Goal: Task Accomplishment & Management: Manage account settings

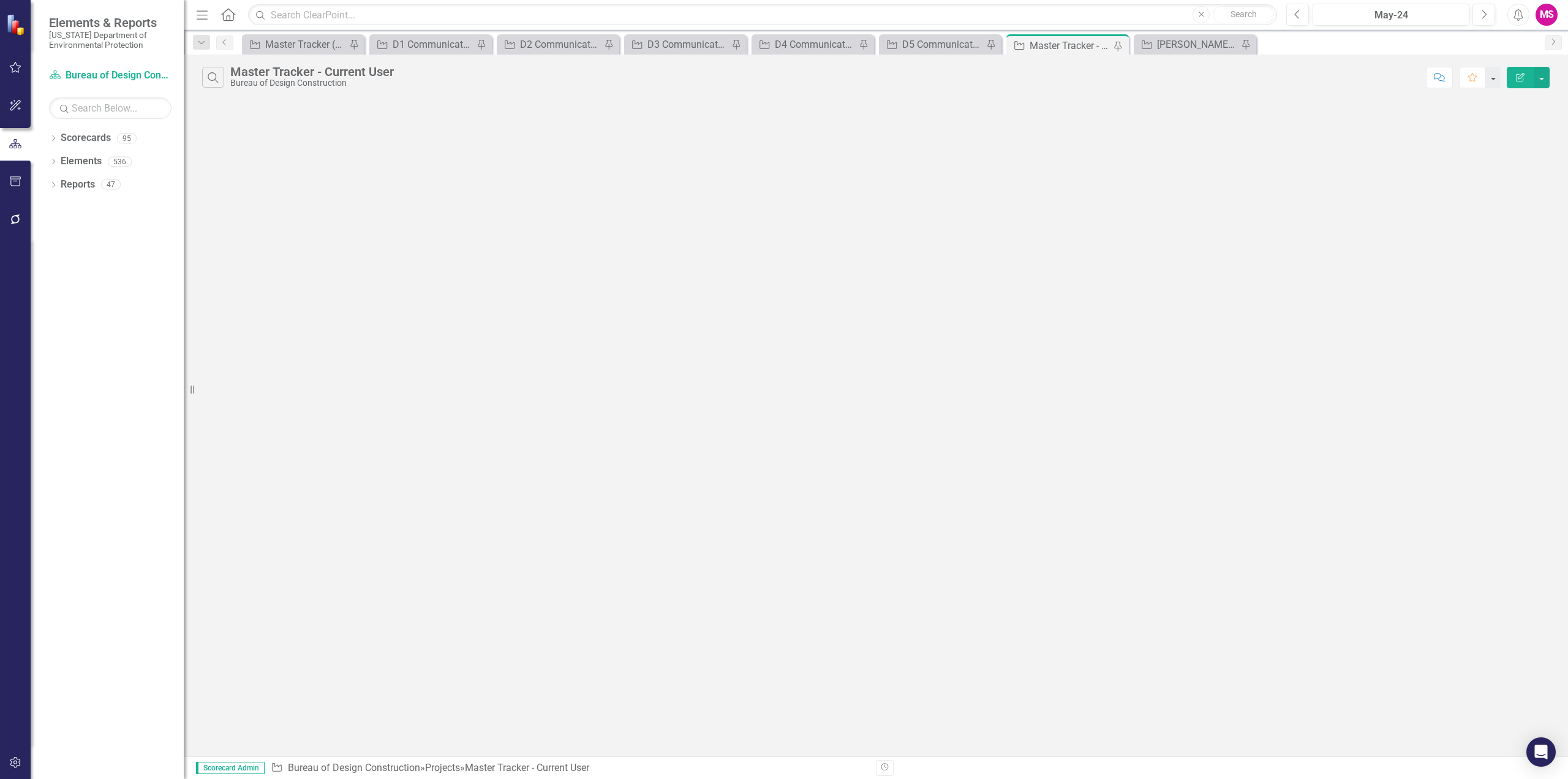
click at [199, 9] on icon "Menu" at bounding box center [201, 14] width 16 height 13
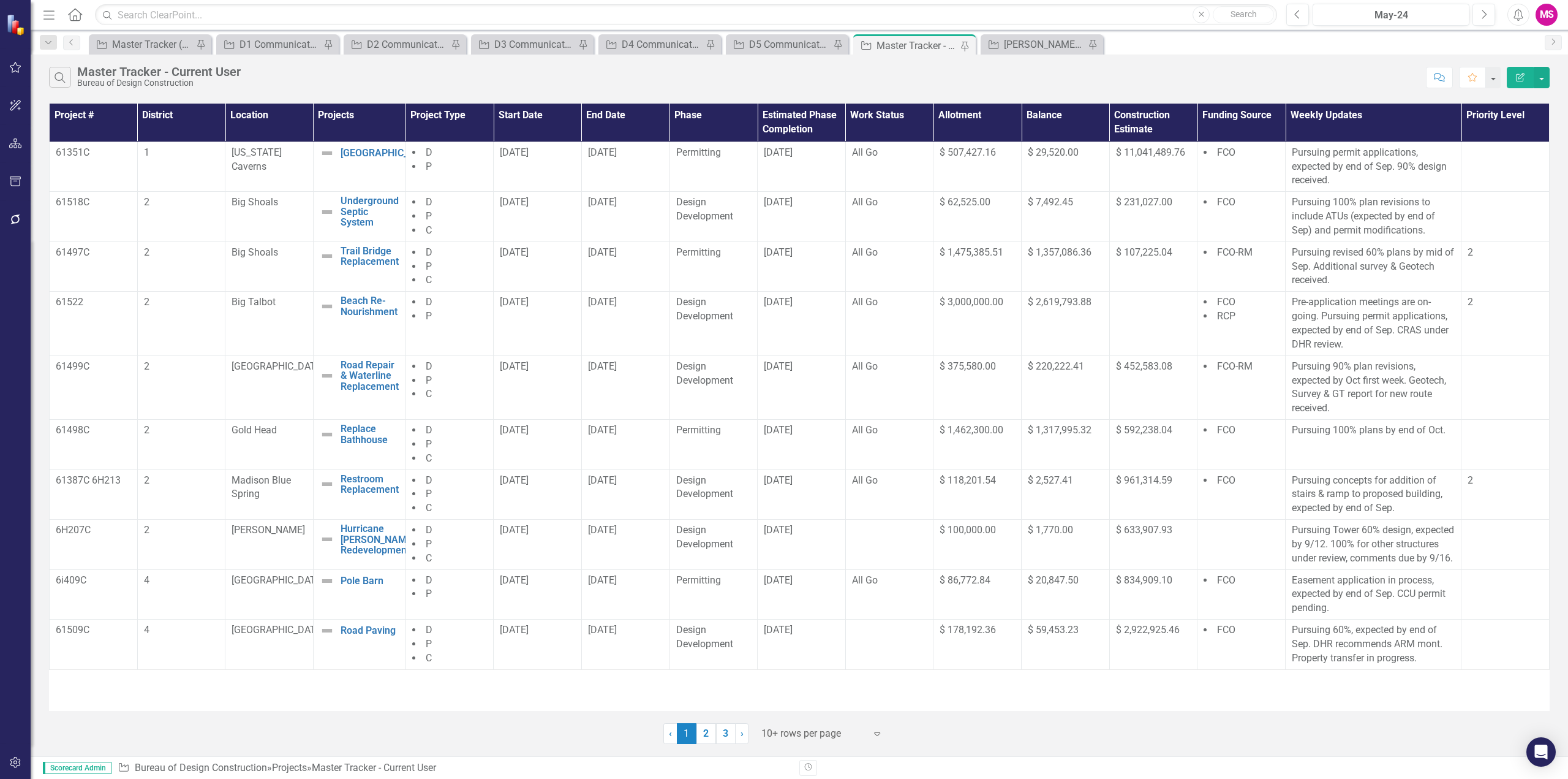
click at [777, 739] on div at bounding box center [813, 734] width 104 height 16
click at [782, 707] on div "Display All Rows" at bounding box center [825, 712] width 115 height 14
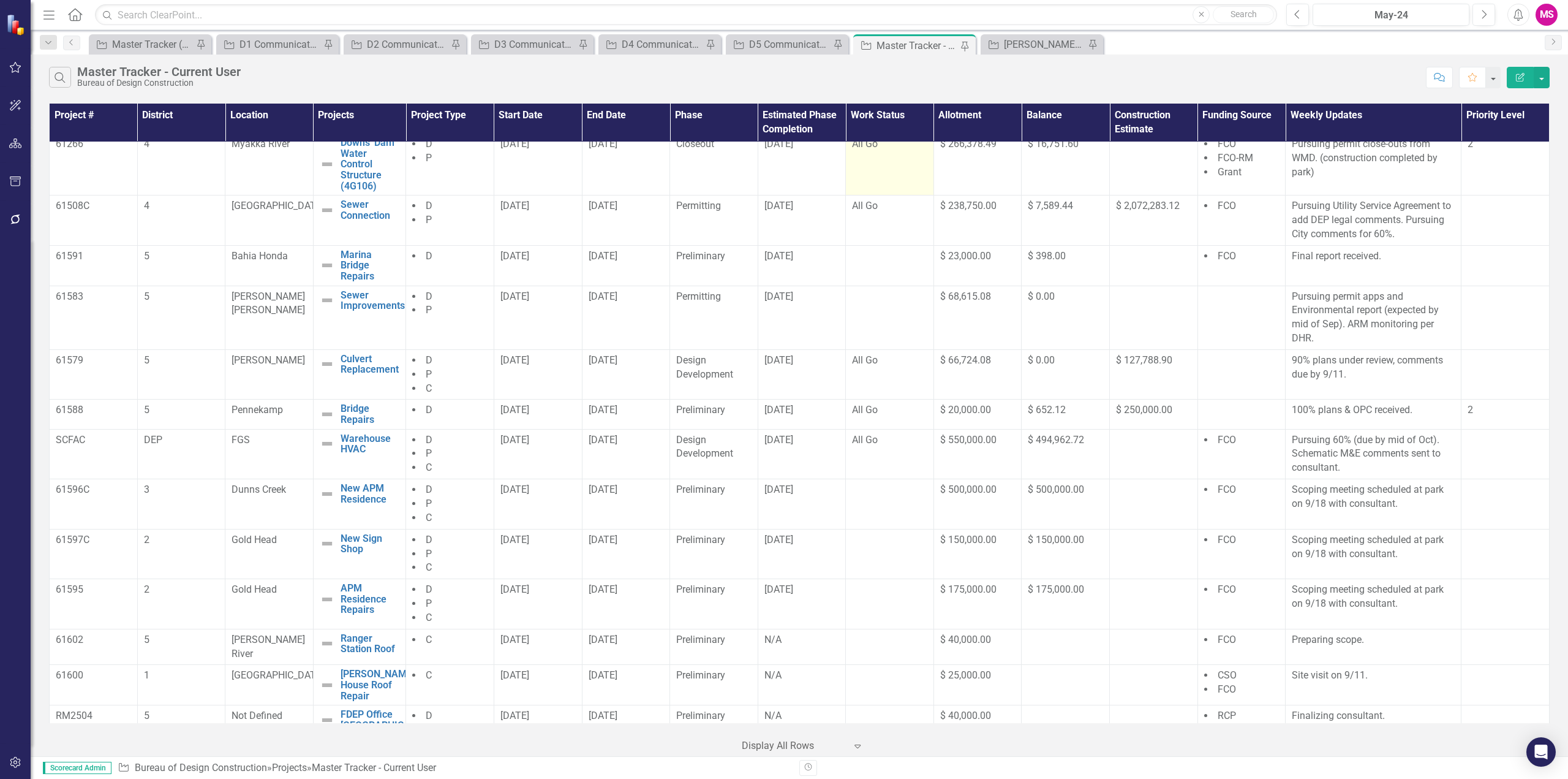
scroll to position [613, 0]
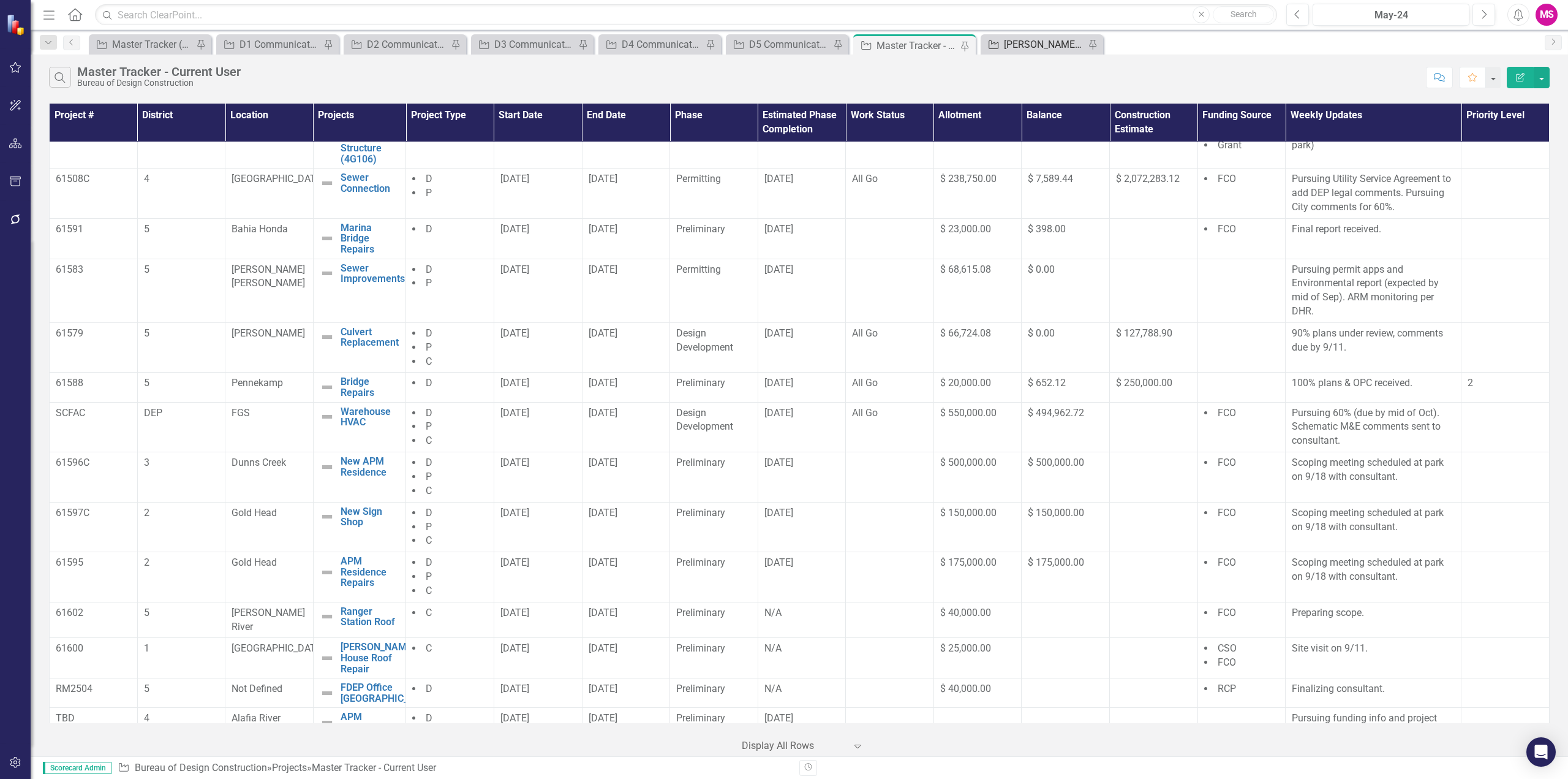
click at [1026, 50] on div "[PERSON_NAME]'s Tracker" at bounding box center [1045, 45] width 81 height 15
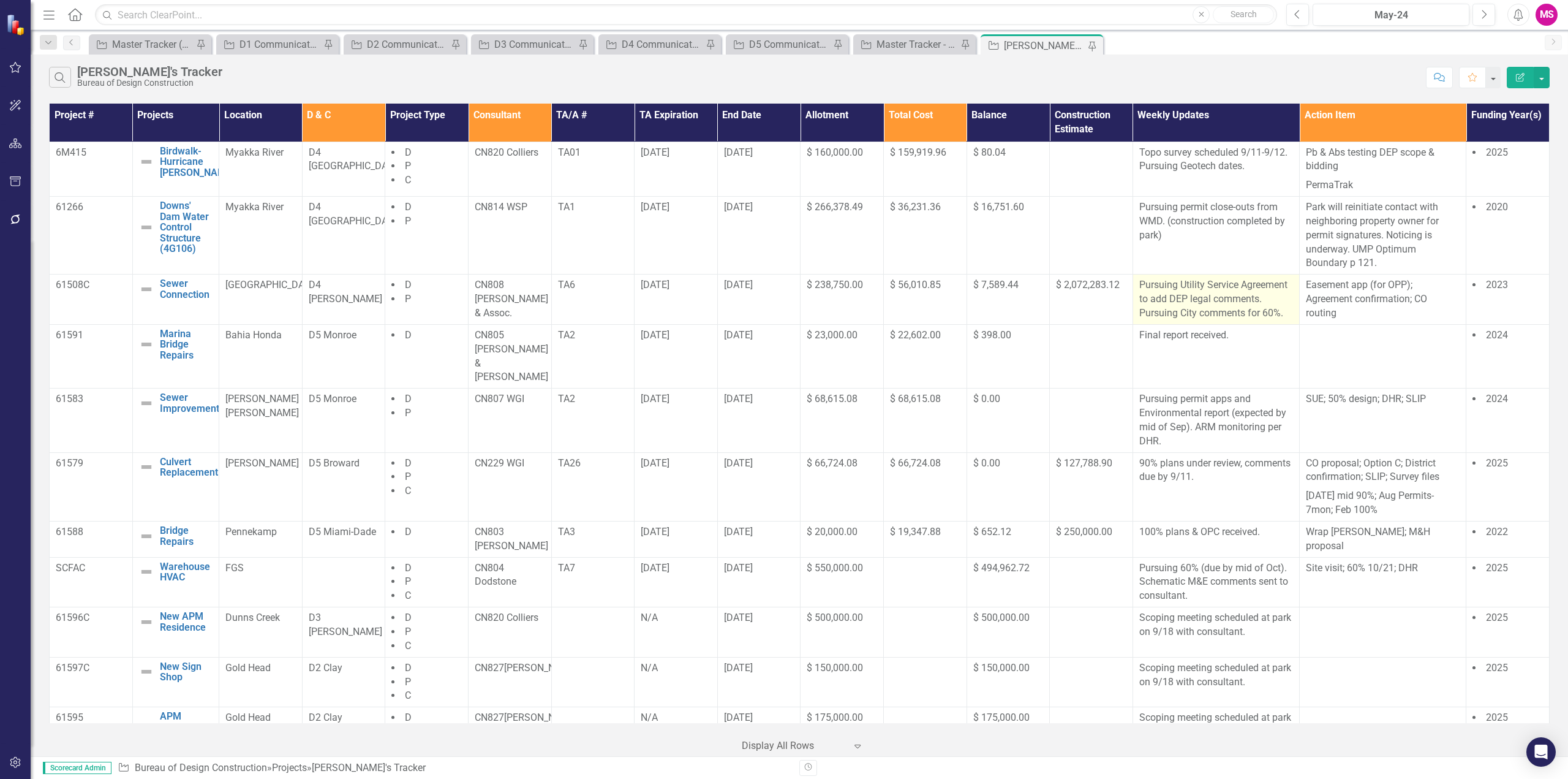
scroll to position [613, 0]
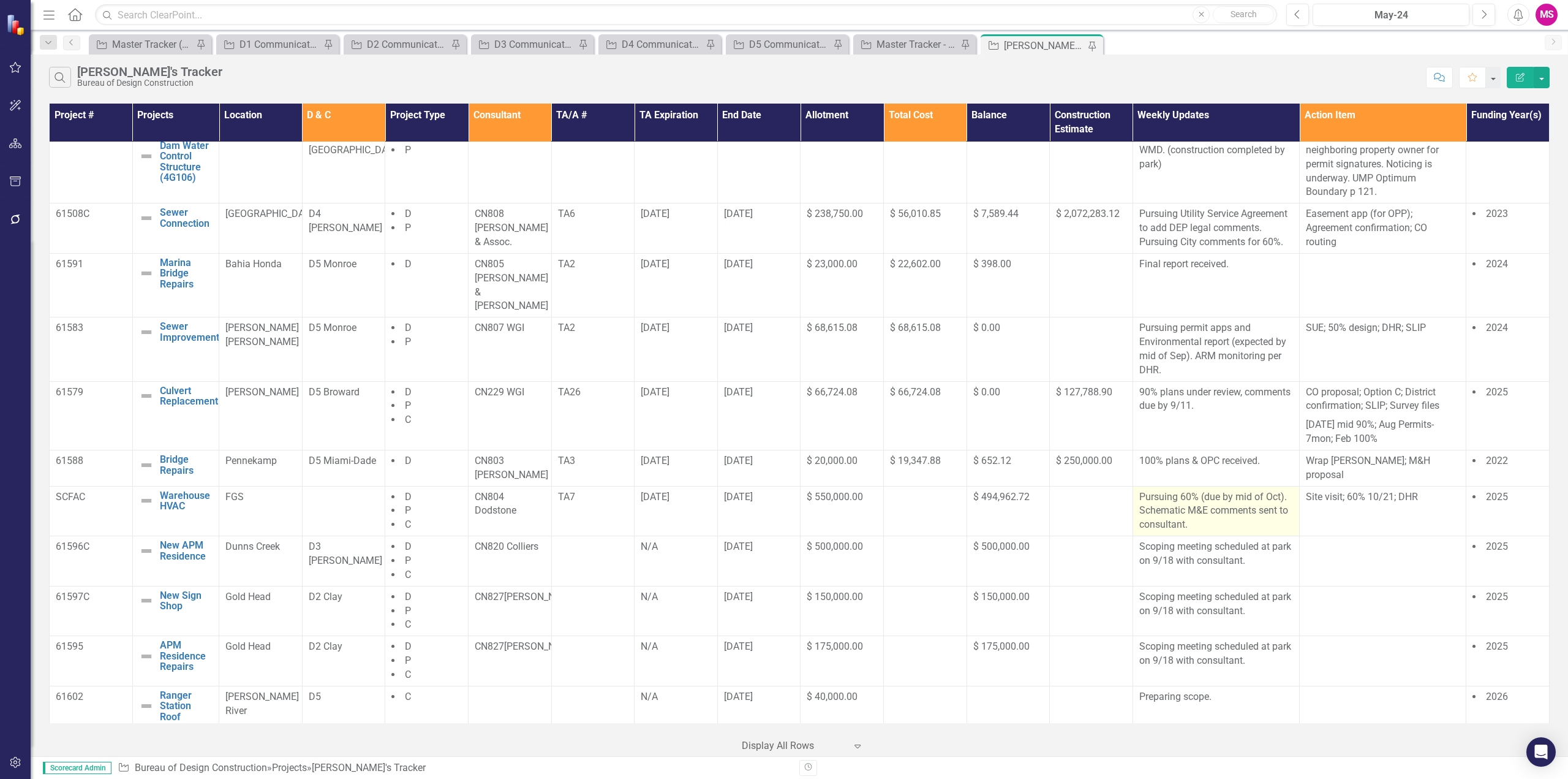
click at [1231, 490] on p "Pursuing 60% (due by mid of Oct). Schematic M&E comments sent to consultant." at bounding box center [1216, 511] width 153 height 42
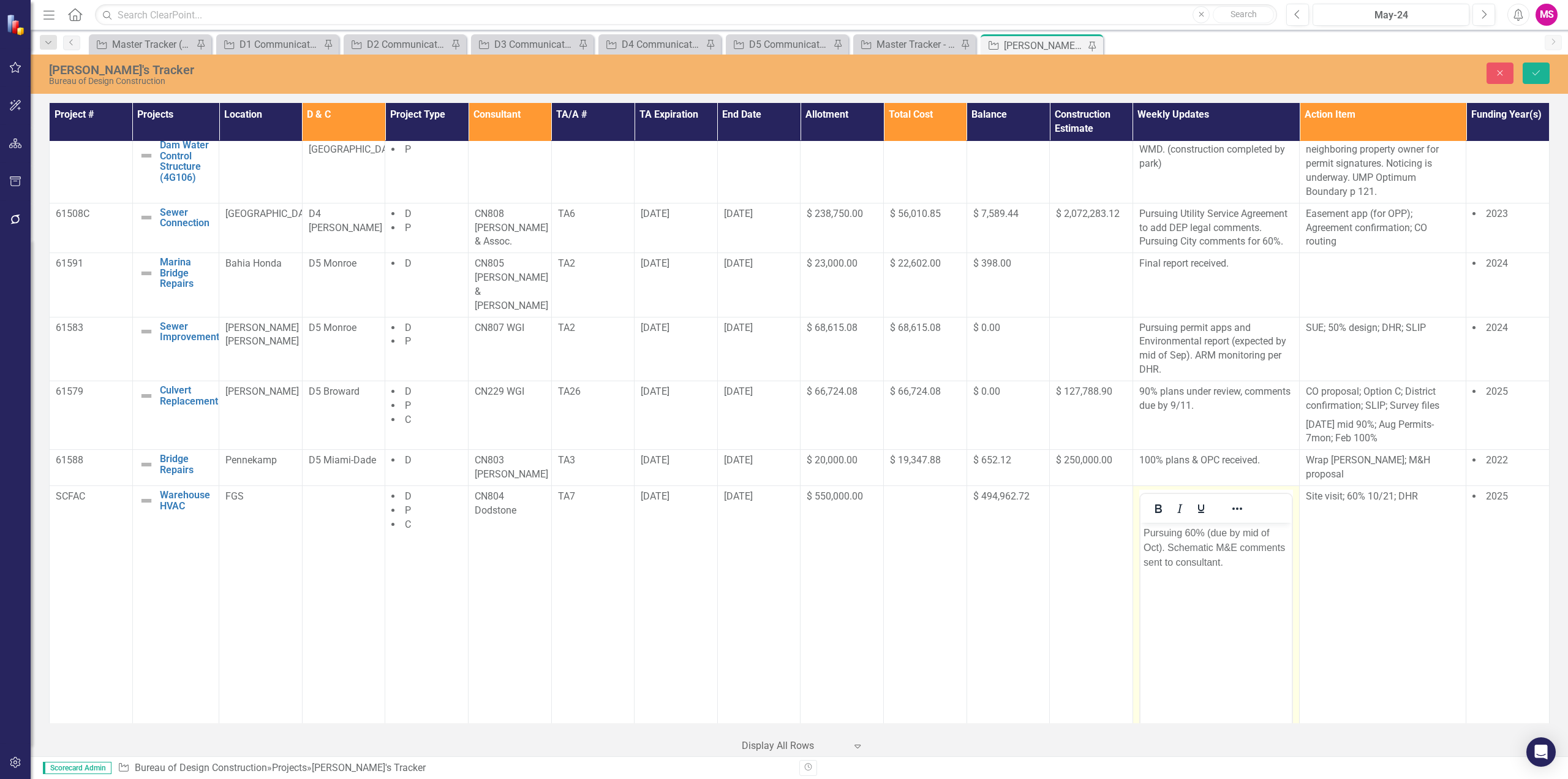
scroll to position [0, 0]
drag, startPoint x: 1208, startPoint y: 532, endPoint x: 2451, endPoint y: 1019, distance: 1335.0
click at [1208, 532] on p "Pursuing 60% (due by mid of Oct). Schematic M&E comments sent to consultant." at bounding box center [1216, 547] width 145 height 44
drag, startPoint x: 1273, startPoint y: 533, endPoint x: 1289, endPoint y: 578, distance: 47.8
click at [1289, 578] on body "Pursuing 60% due by 10/23. Schematic M&E comments sent to consultant." at bounding box center [1215, 615] width 151 height 184
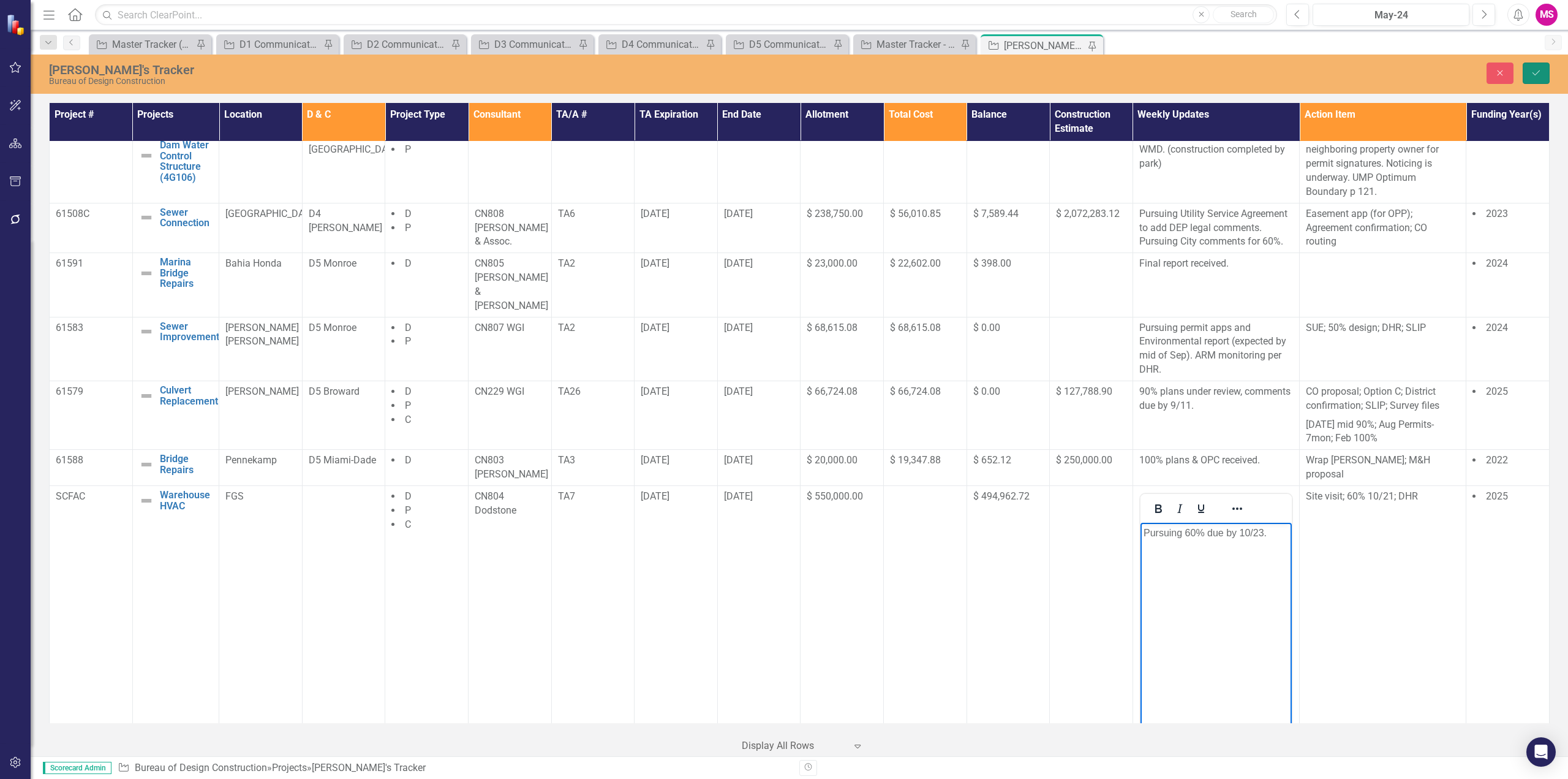
click at [1536, 70] on icon "Save" at bounding box center [1536, 73] width 11 height 9
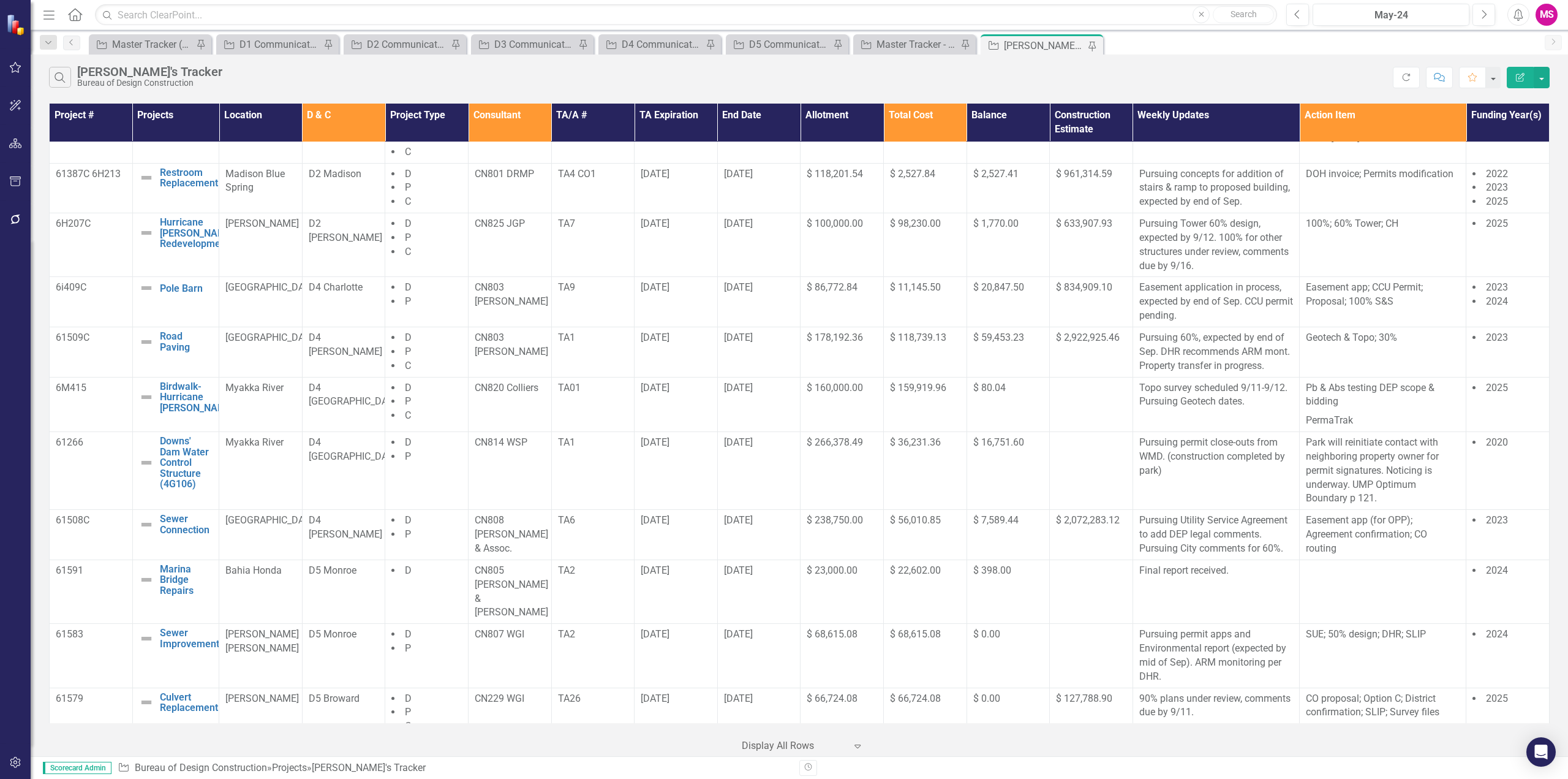
scroll to position [613, 0]
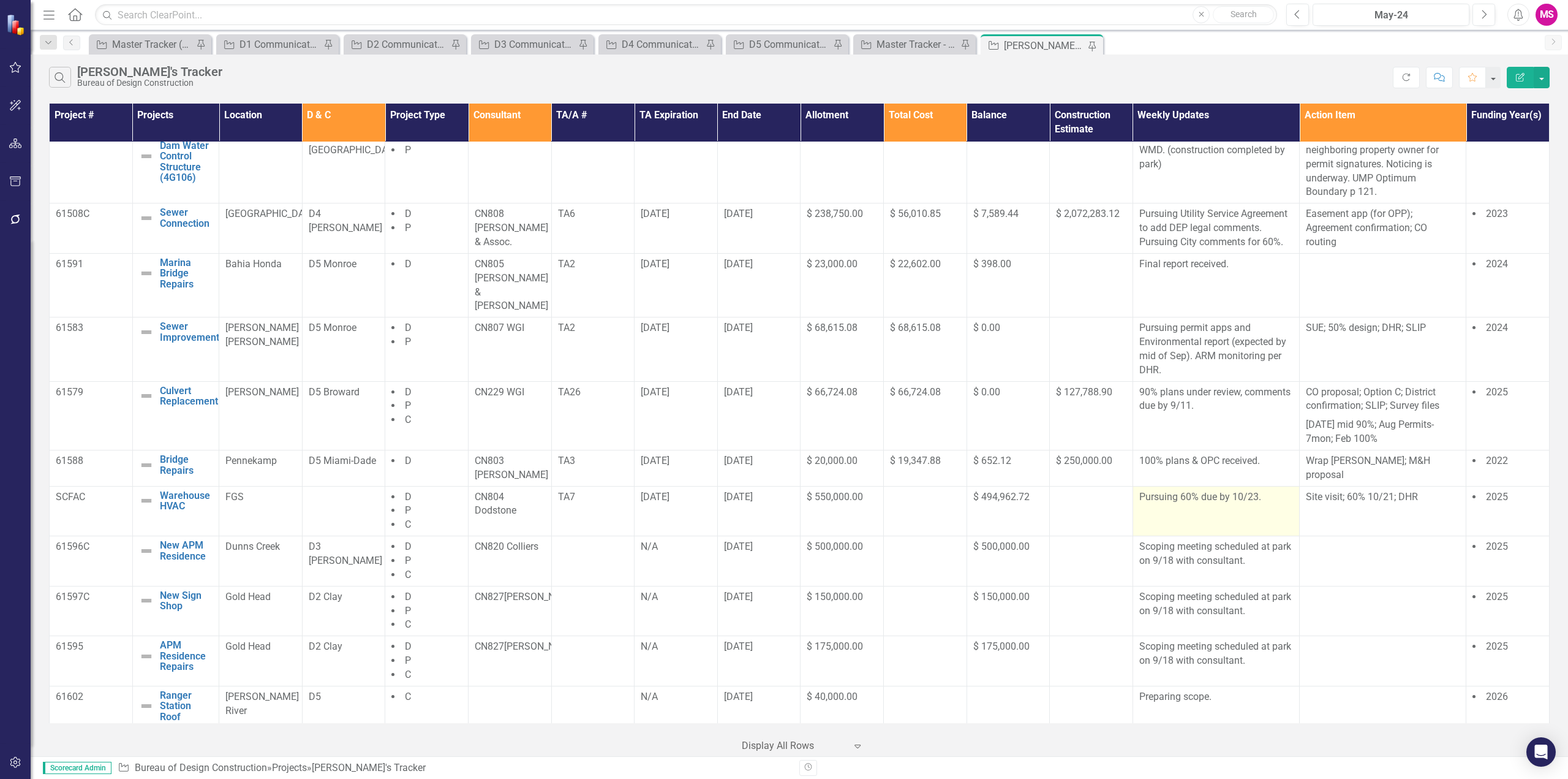
click at [1193, 490] on p "Pursuing 60% due by 10/23." at bounding box center [1216, 497] width 153 height 14
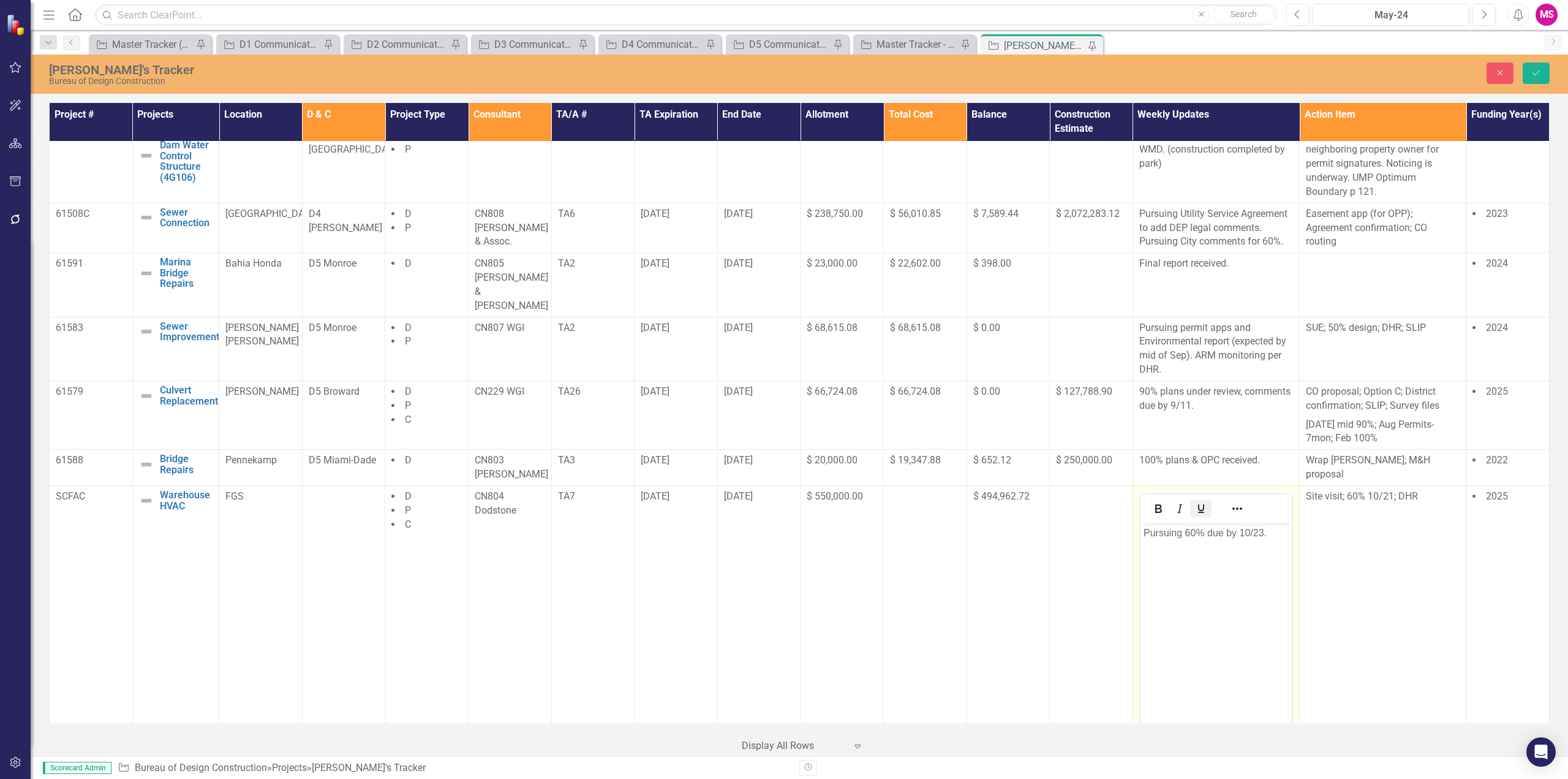
scroll to position [0, 0]
click at [1202, 534] on p "Pursuing 60% due by 10/23." at bounding box center [1216, 532] width 145 height 14
click at [1532, 70] on icon "Save" at bounding box center [1536, 73] width 11 height 9
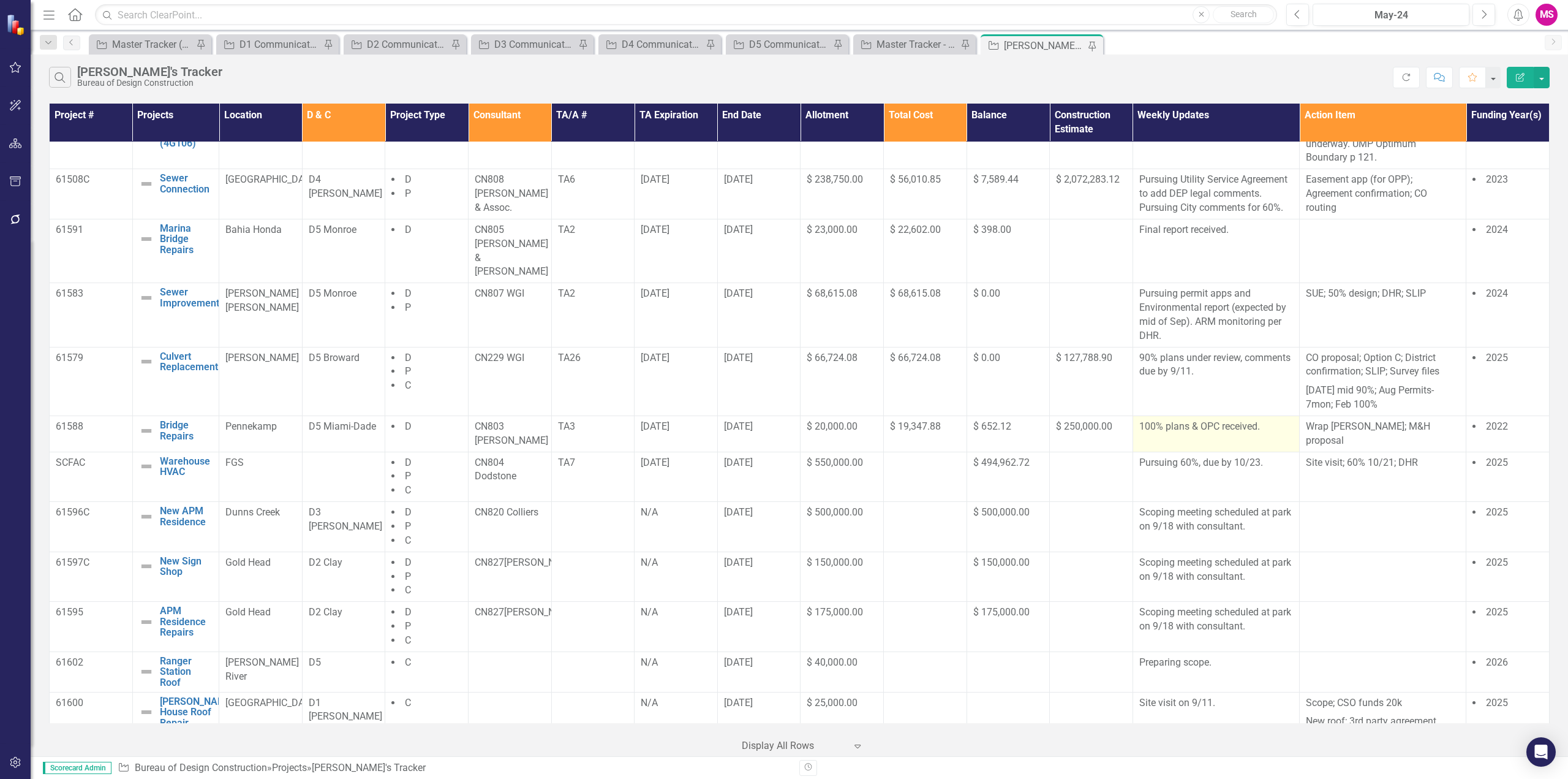
scroll to position [717, 0]
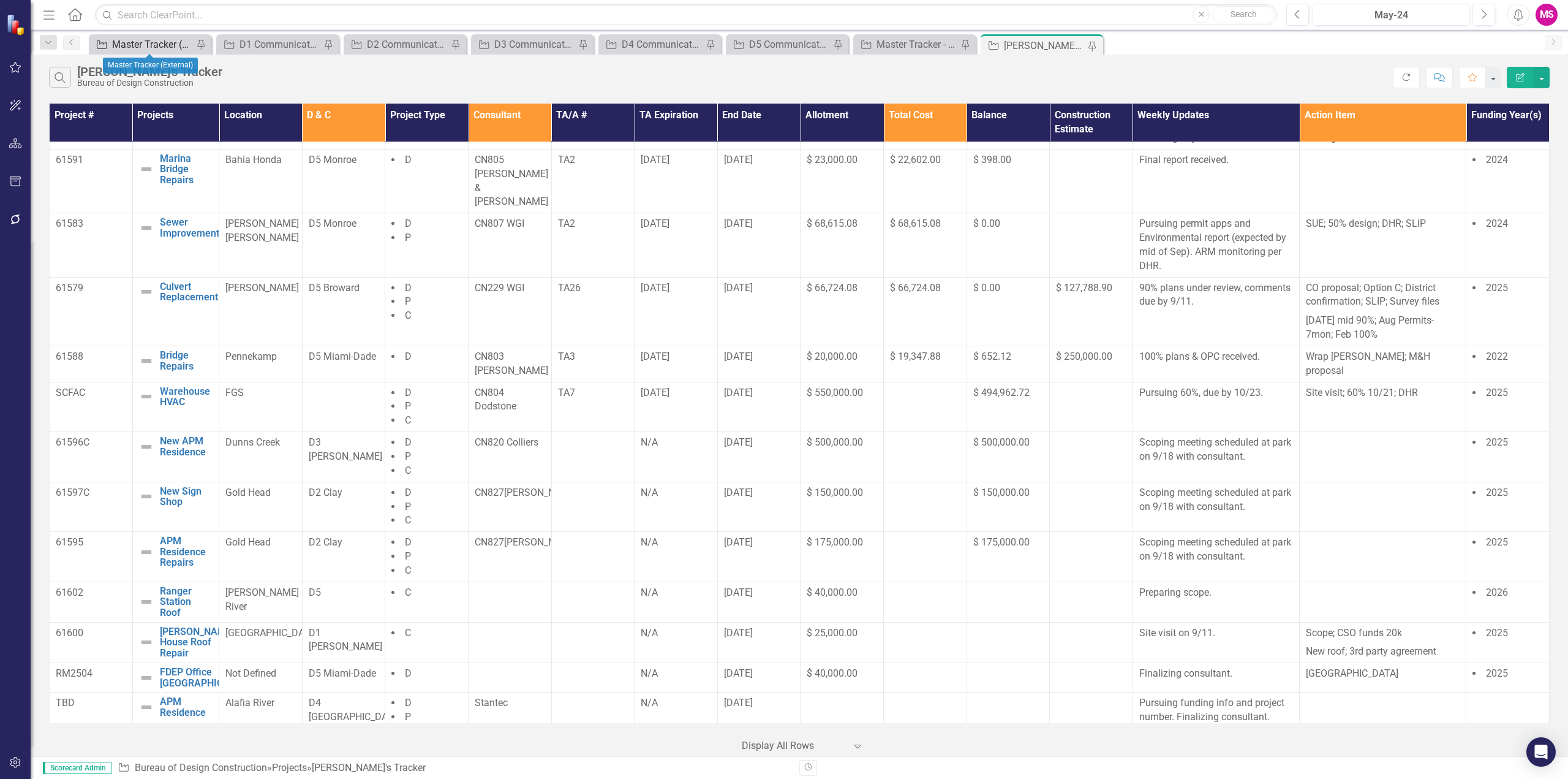
click at [173, 44] on div "Master Tracker (External)" at bounding box center [153, 45] width 81 height 15
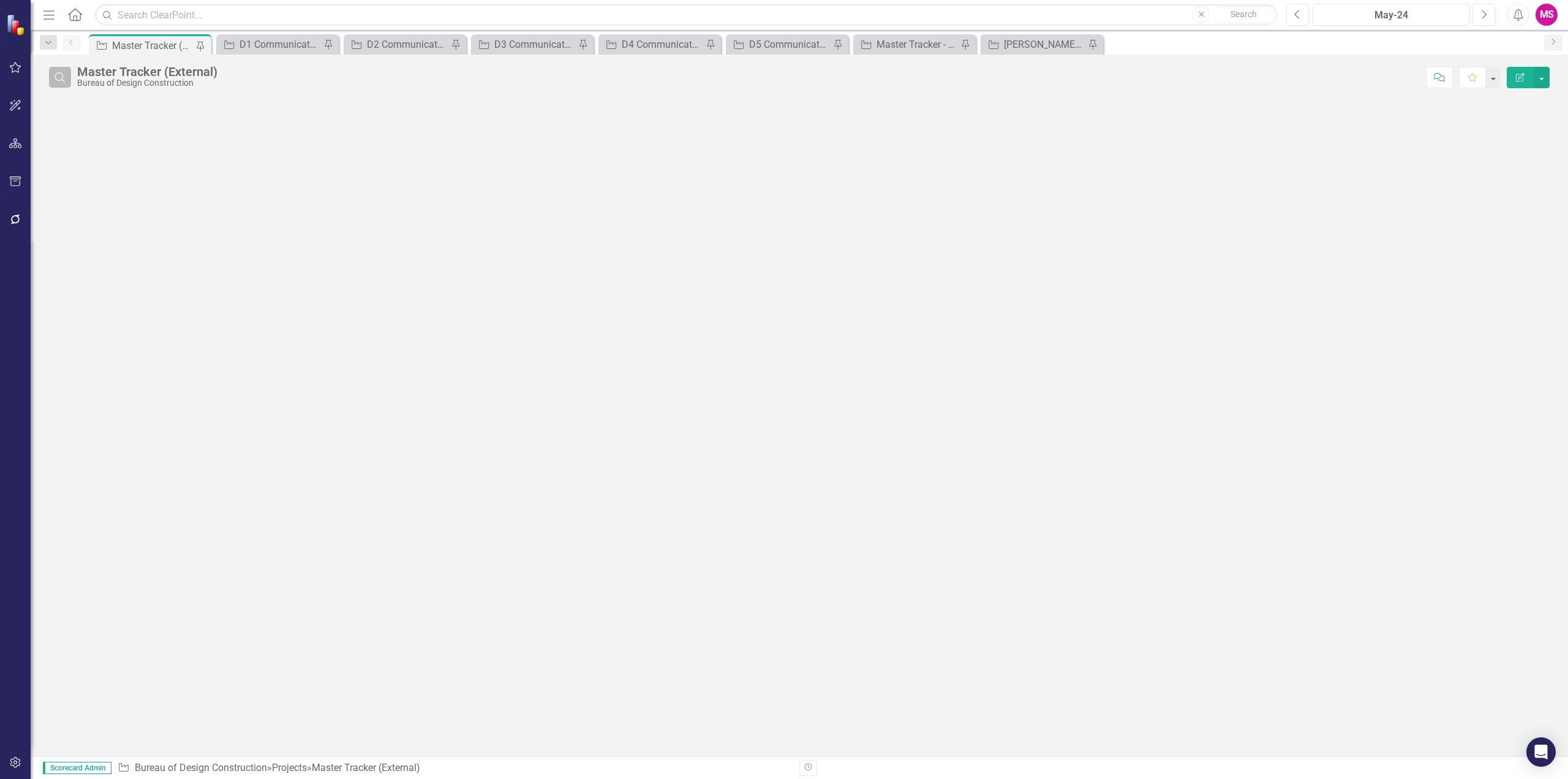
click at [69, 77] on button "Search" at bounding box center [60, 77] width 22 height 21
click at [164, 77] on input "text" at bounding box center [749, 77] width 1343 height 23
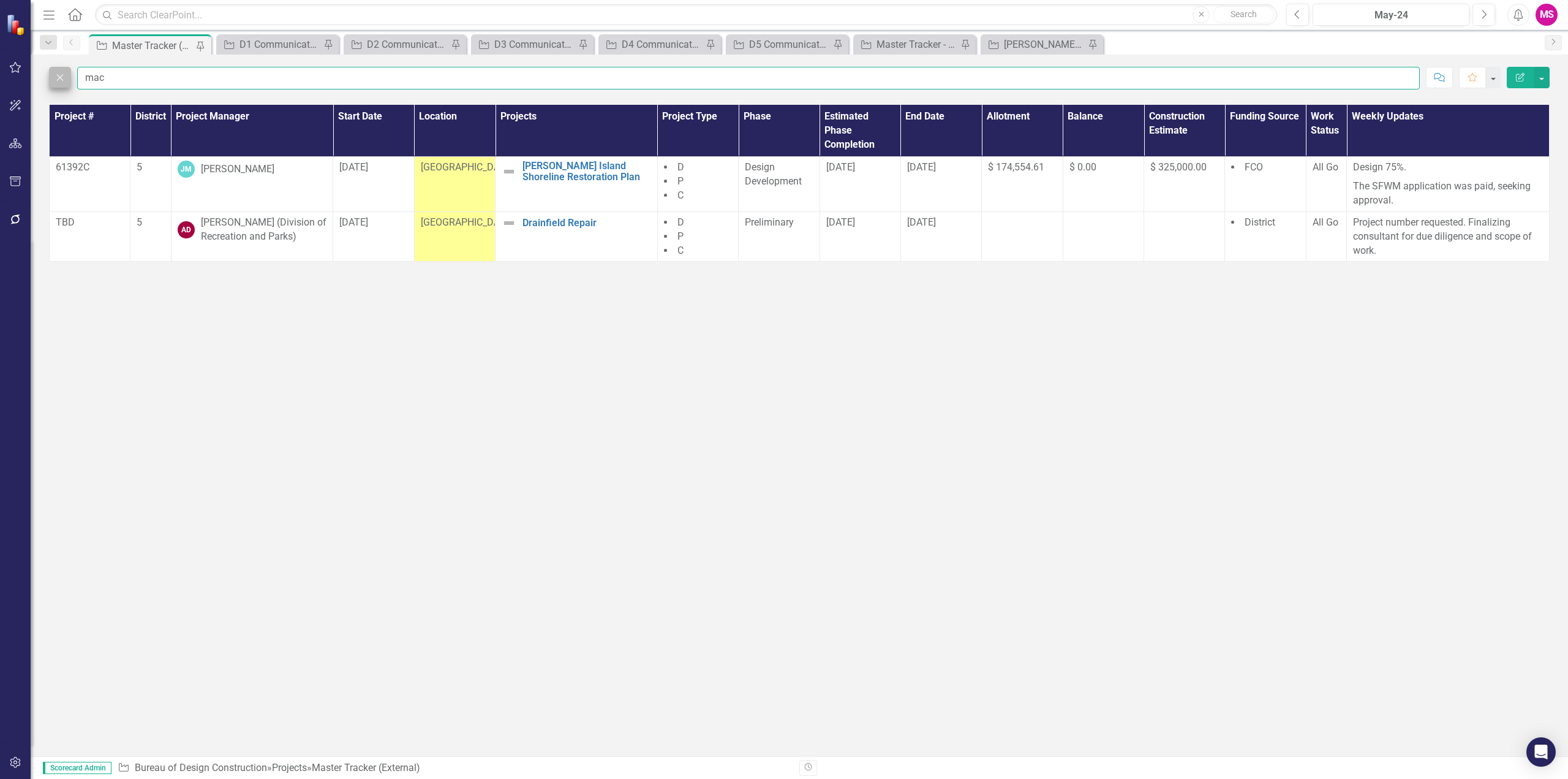
type input "mac"
click at [59, 77] on icon "button" at bounding box center [60, 77] width 7 height 7
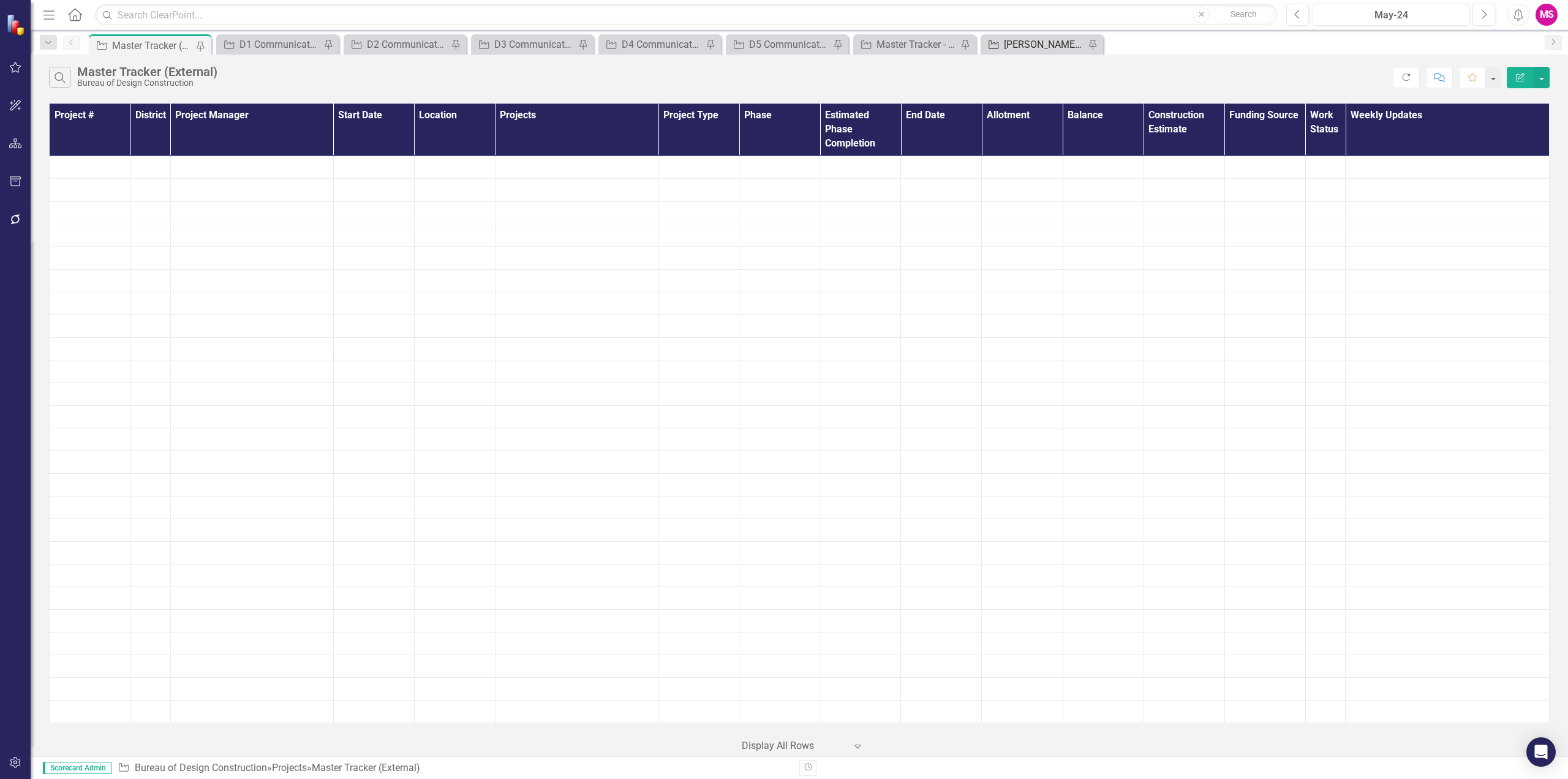
click at [1025, 51] on div "[PERSON_NAME]'s Tracker" at bounding box center [1045, 45] width 81 height 15
